Goal: Task Accomplishment & Management: Use online tool/utility

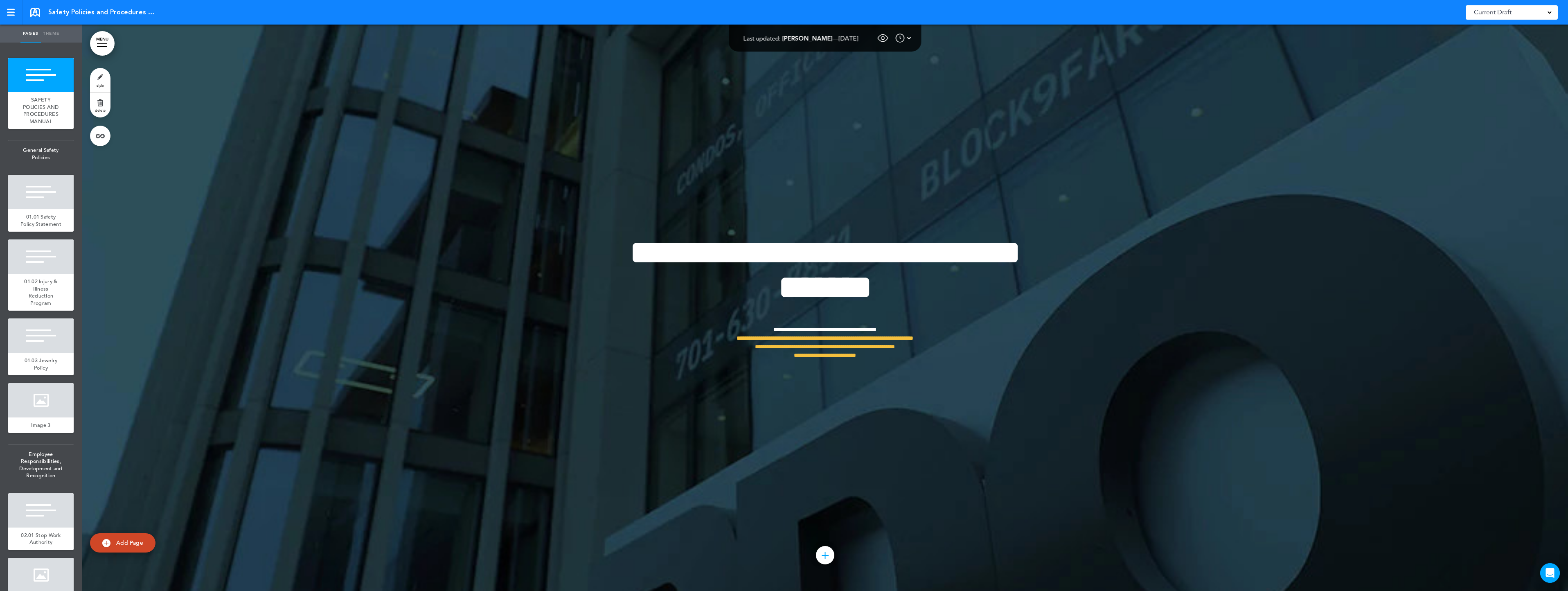
click at [1551, 13] on span at bounding box center [1549, 12] width 4 height 4
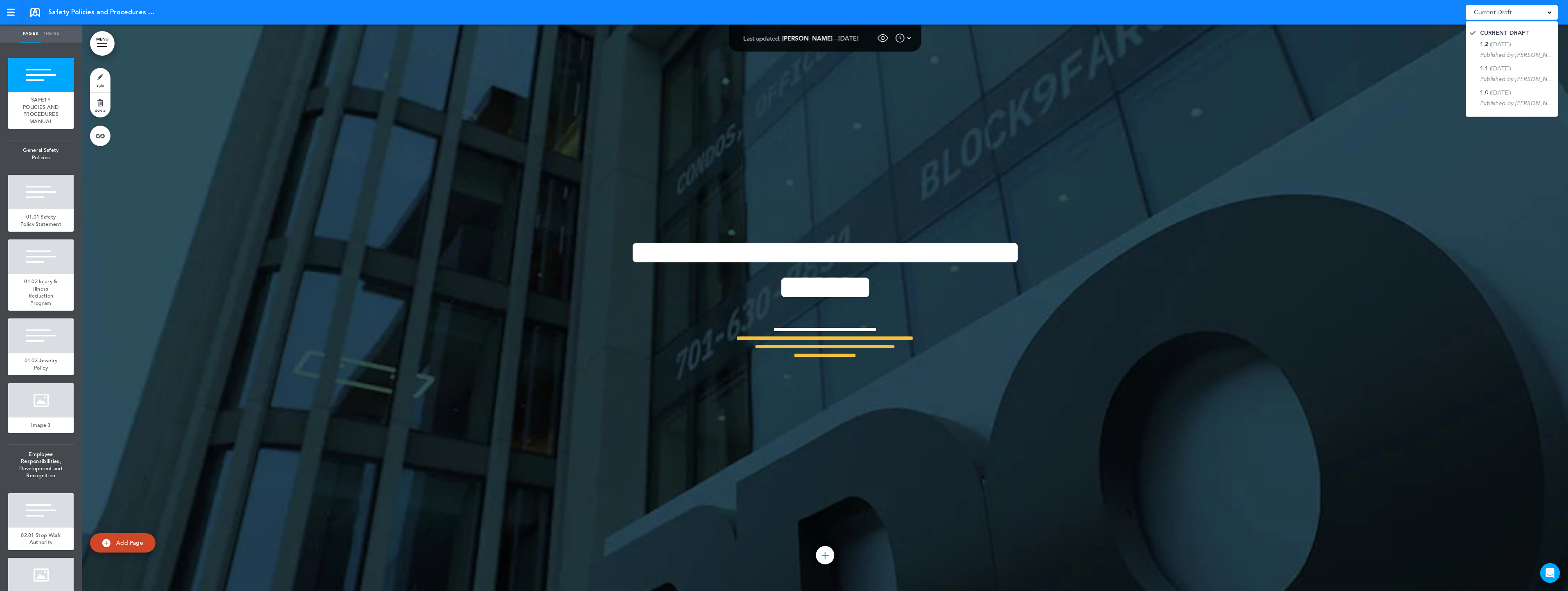
click at [1424, 82] on div at bounding box center [825, 307] width 1486 height 566
click at [1421, 55] on div at bounding box center [825, 307] width 1486 height 566
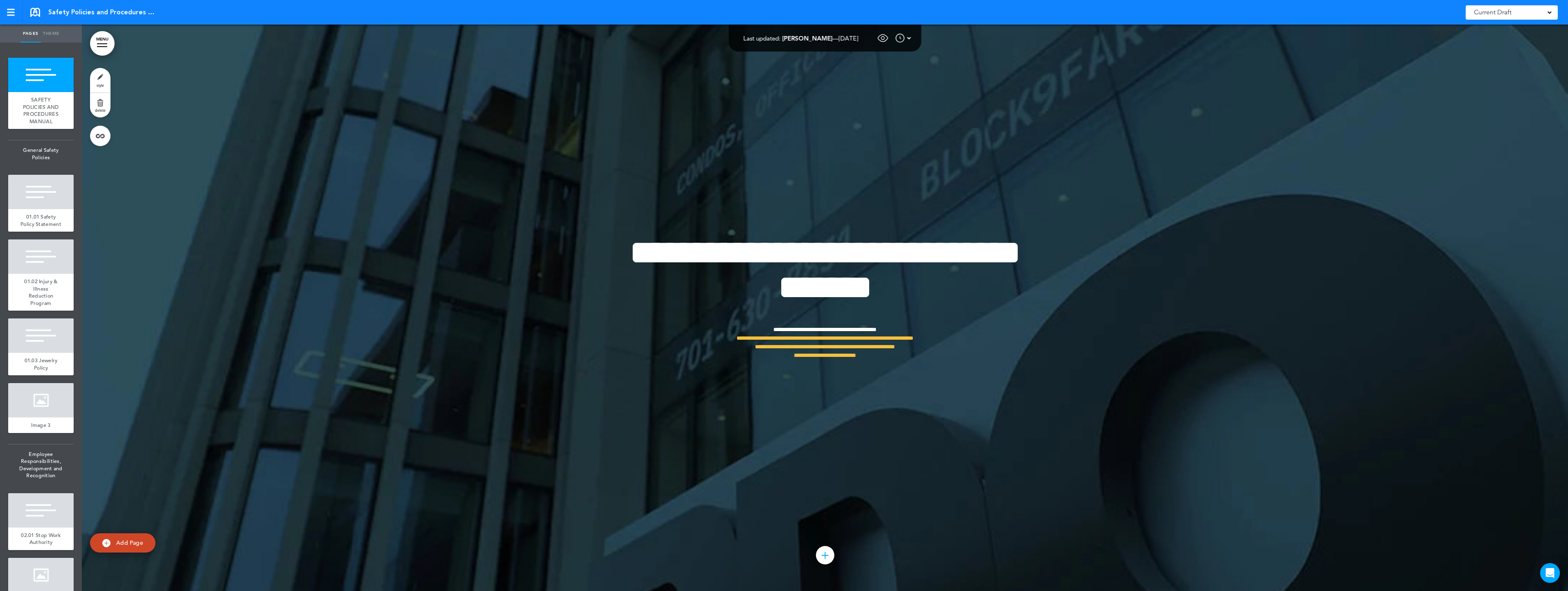
click at [911, 36] on img at bounding box center [909, 38] width 4 height 10
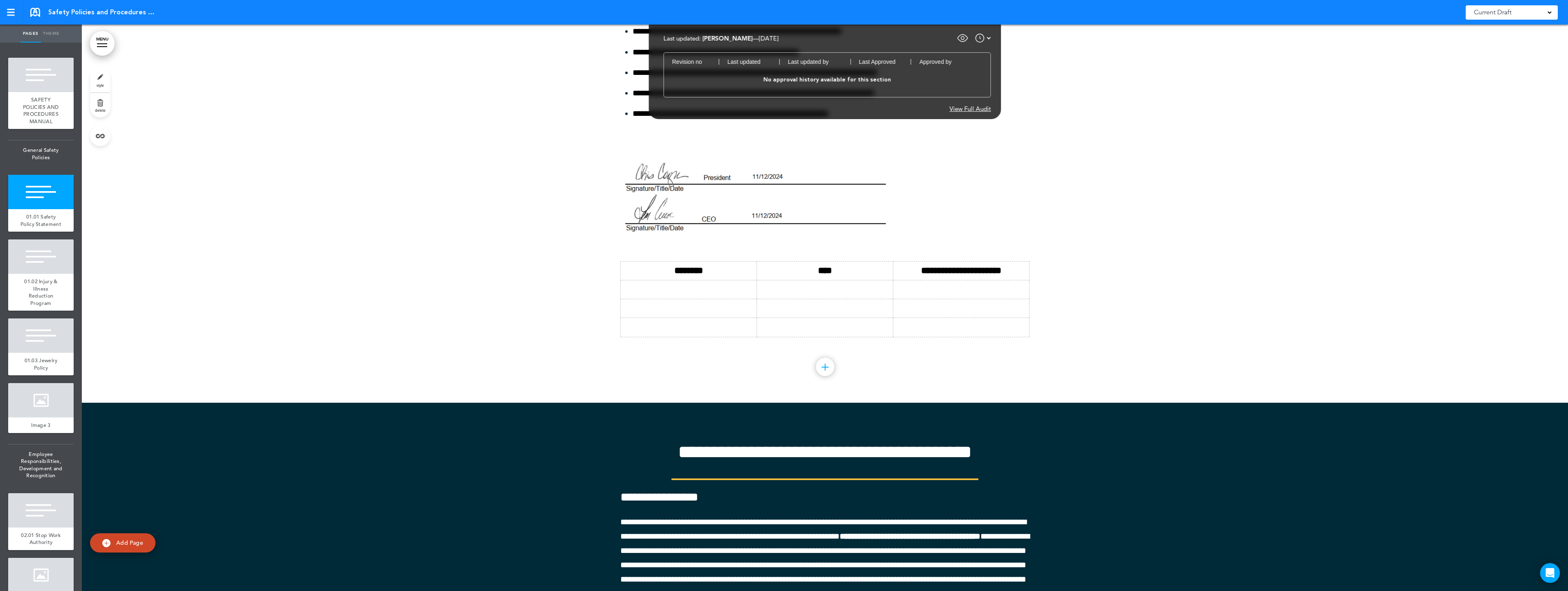
scroll to position [900, 0]
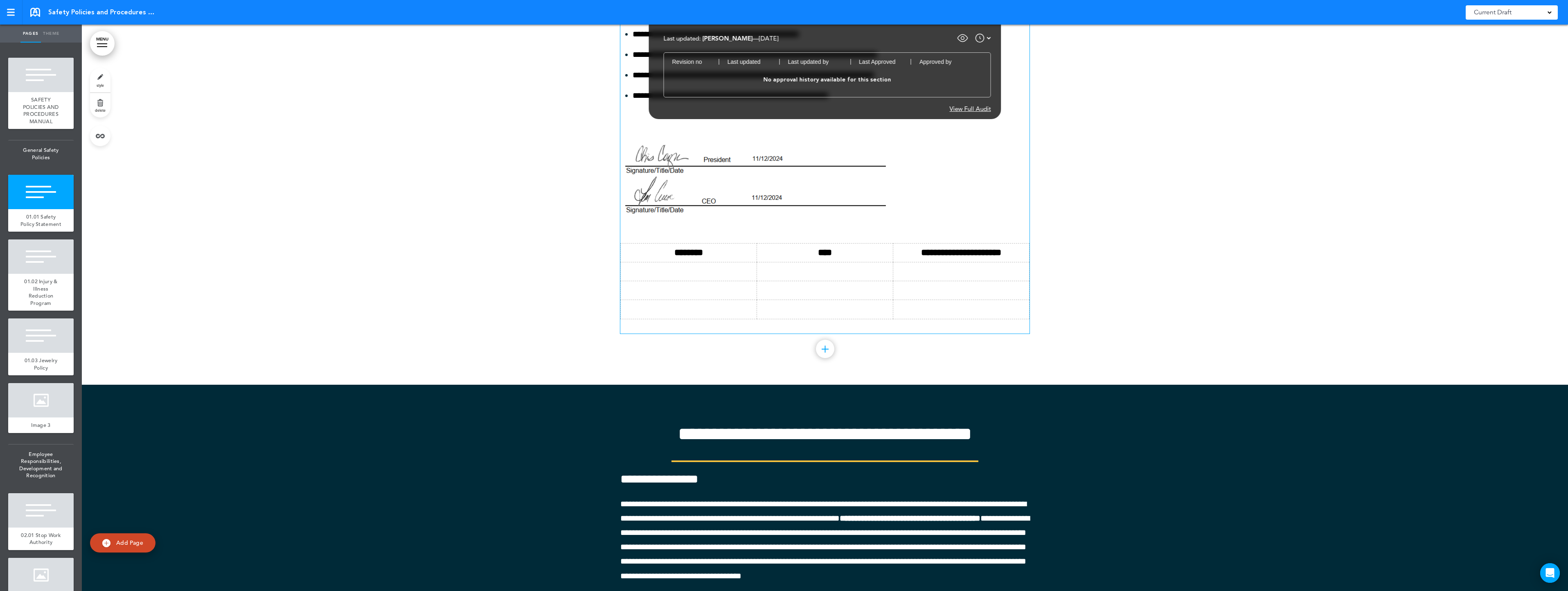
click at [716, 281] on td at bounding box center [689, 271] width 136 height 19
click at [819, 281] on td at bounding box center [825, 271] width 136 height 19
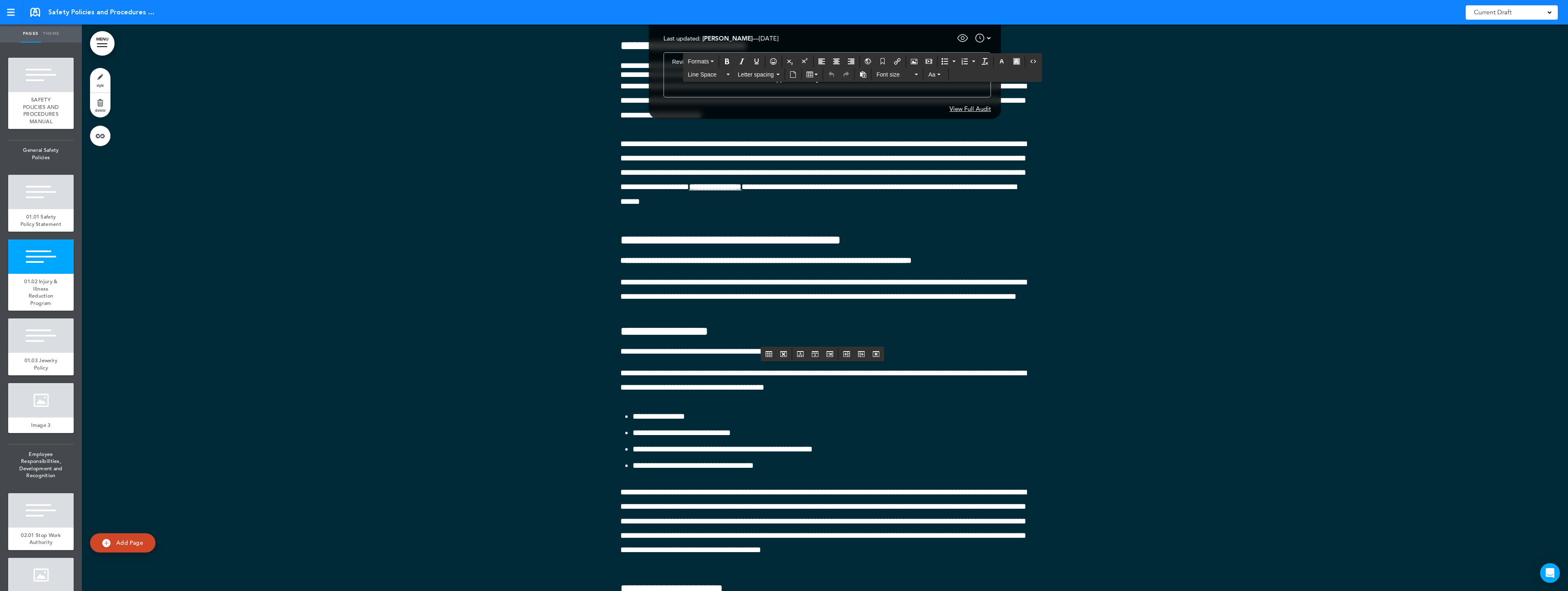
scroll to position [3559, 0]
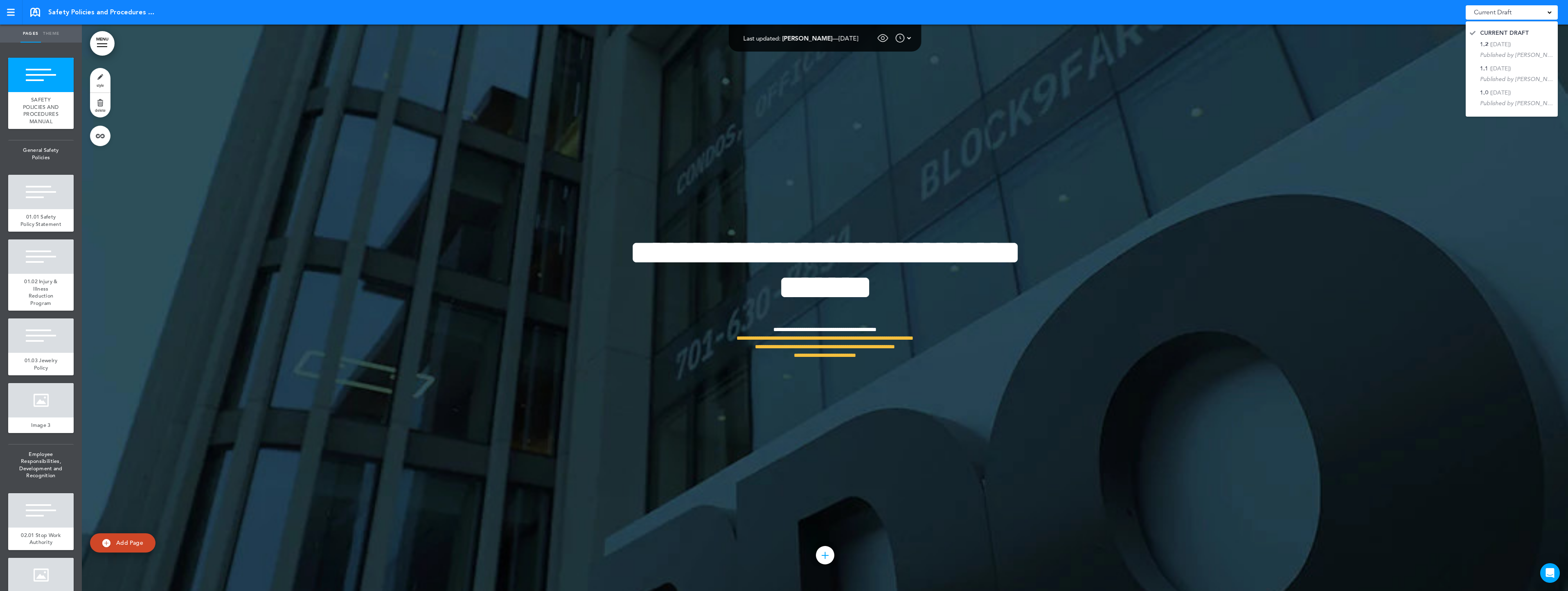
click at [1384, 58] on div at bounding box center [825, 307] width 1486 height 566
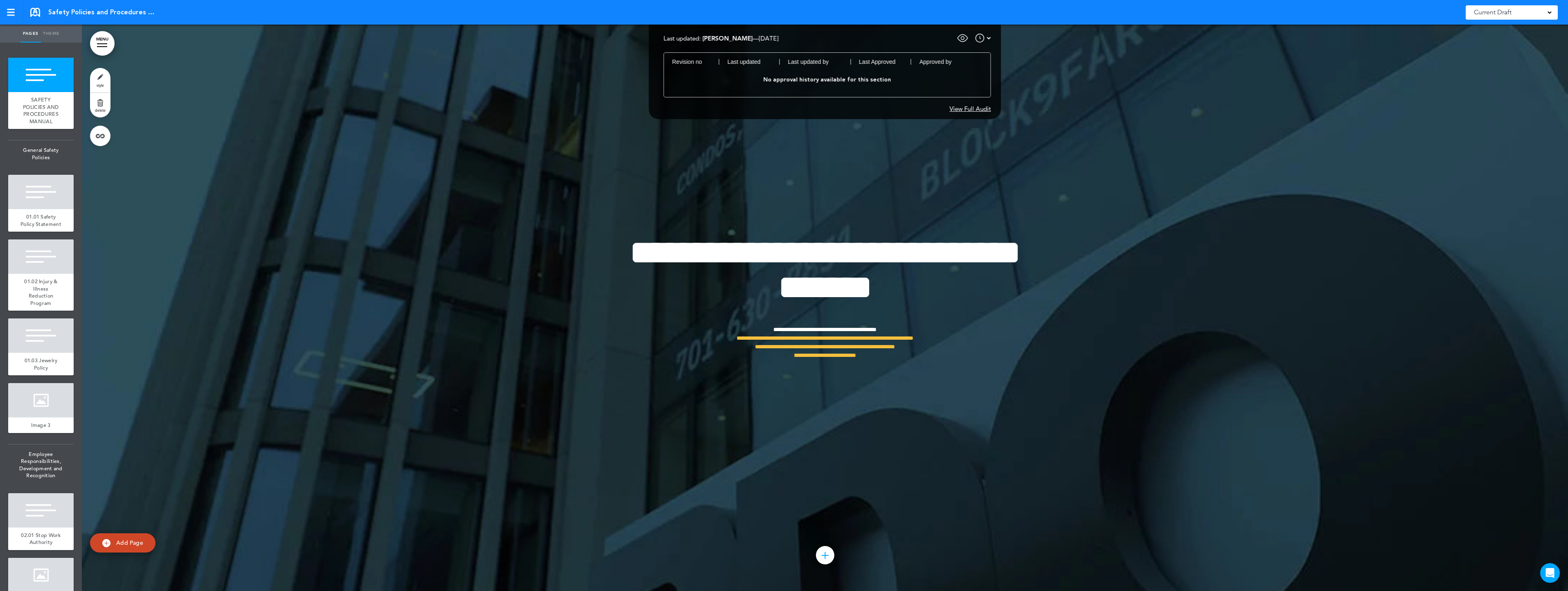
click at [847, 154] on div at bounding box center [825, 307] width 1486 height 566
